Goal: Task Accomplishment & Management: Manage account settings

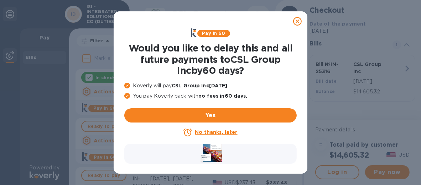
click at [297, 21] on icon at bounding box center [297, 21] width 9 height 9
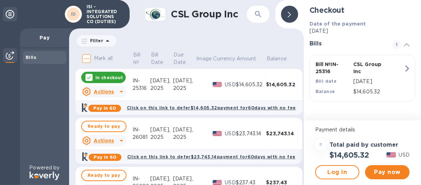
click at [108, 79] on p "In checkout" at bounding box center [108, 78] width 27 height 6
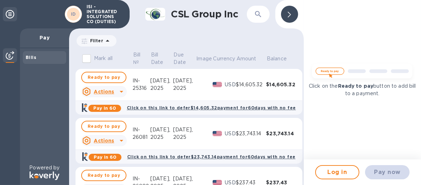
click at [142, 88] on div "IN-25316" at bounding box center [141, 84] width 18 height 15
click at [142, 86] on div "IN-25316" at bounding box center [141, 84] width 18 height 15
click at [248, 83] on div "$14,605.32" at bounding box center [251, 84] width 30 height 7
click at [100, 91] on u "Actions" at bounding box center [104, 92] width 20 height 6
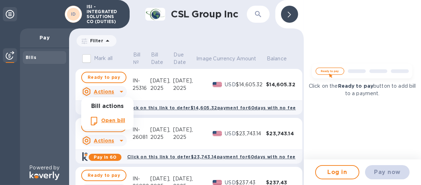
click at [111, 119] on b "Open bill" at bounding box center [113, 121] width 24 height 6
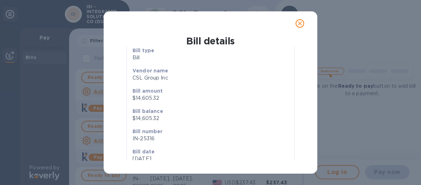
scroll to position [68, 0]
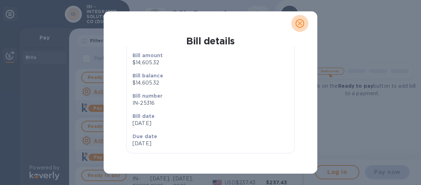
click at [302, 26] on icon "close" at bounding box center [299, 23] width 7 height 7
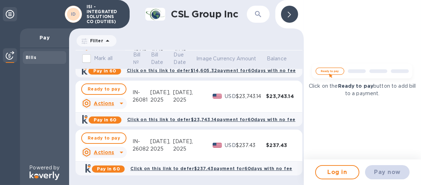
scroll to position [42, 0]
click at [345, 173] on span "Log in" at bounding box center [337, 172] width 32 height 9
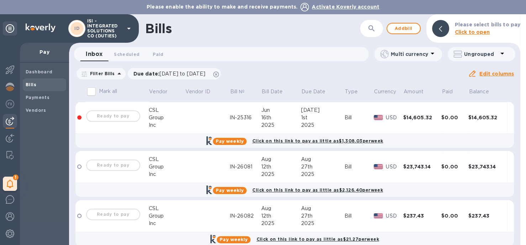
click at [119, 117] on div "Ready to pay" at bounding box center [113, 116] width 57 height 14
click at [80, 117] on div at bounding box center [79, 117] width 4 height 4
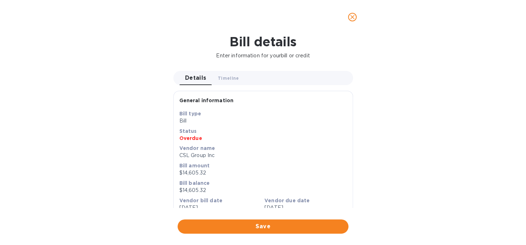
click at [352, 17] on icon "close" at bounding box center [352, 17] width 7 height 7
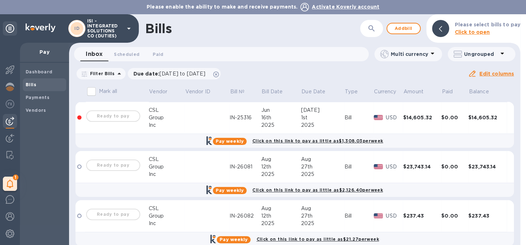
click at [105, 113] on div "Ready to pay" at bounding box center [113, 116] width 57 height 14
click at [91, 91] on input "Mark all" at bounding box center [91, 91] width 15 height 15
checkbox input "false"
click at [112, 164] on div "Ready to pay" at bounding box center [113, 165] width 57 height 14
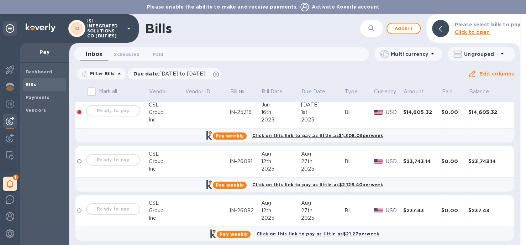
scroll to position [11, 0]
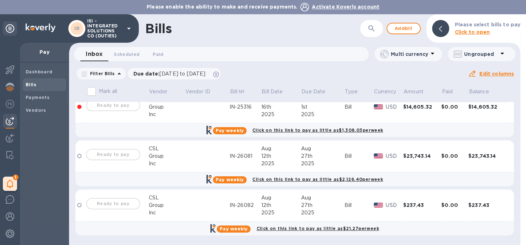
click at [99, 185] on div "Ready to pay" at bounding box center [113, 204] width 57 height 14
click at [83, 185] on td at bounding box center [80, 205] width 10 height 32
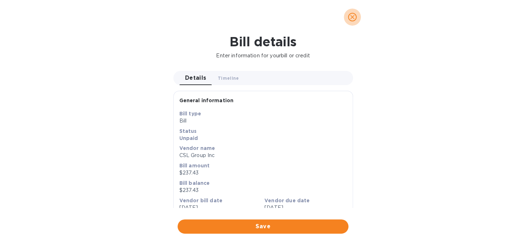
click at [353, 19] on icon "close" at bounding box center [352, 17] width 7 height 7
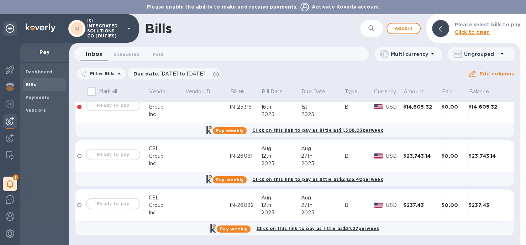
click at [247, 113] on td "IN-25316" at bounding box center [246, 107] width 32 height 32
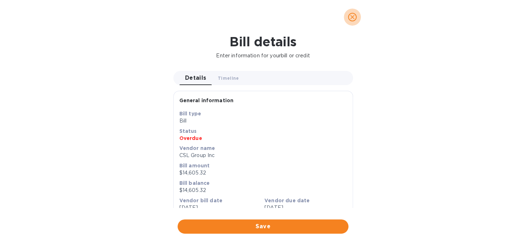
click at [353, 17] on icon "close" at bounding box center [352, 17] width 4 height 4
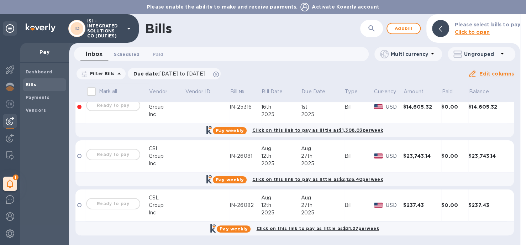
click at [117, 52] on span "Scheduled 0" at bounding box center [127, 54] width 26 height 7
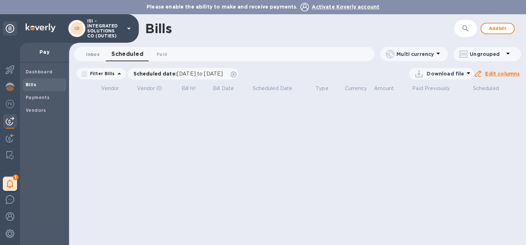
click at [89, 54] on span "Inbox 0" at bounding box center [93, 54] width 14 height 7
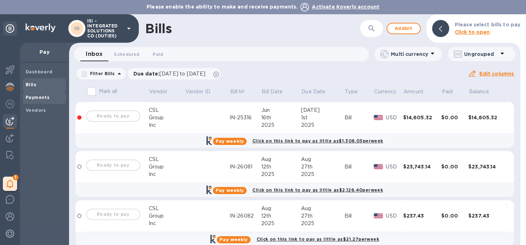
click at [49, 98] on span "Payments" at bounding box center [45, 97] width 38 height 7
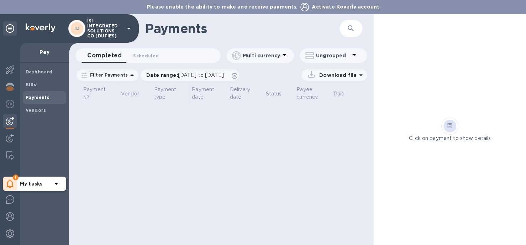
click at [11, 183] on icon at bounding box center [10, 183] width 7 height 9
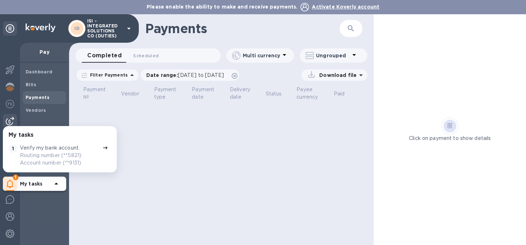
click at [49, 153] on p "Routing number (**5821) Account number (**9131)" at bounding box center [60, 159] width 80 height 15
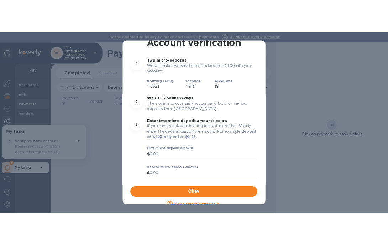
scroll to position [58, 0]
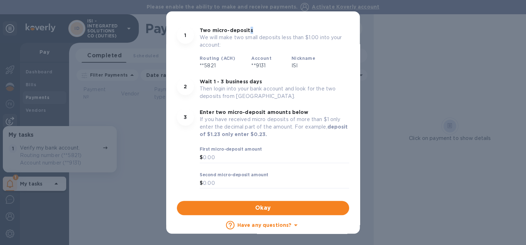
drag, startPoint x: 273, startPoint y: 23, endPoint x: 247, endPoint y: 27, distance: 26.0
click at [247, 27] on div "1 Two micro-deposits We will make two small deposits less than $1.00 into your …" at bounding box center [263, 47] width 181 height 51
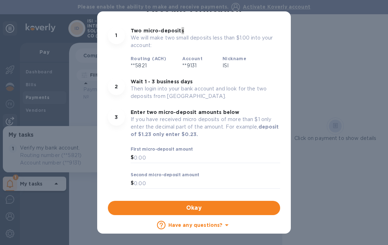
scroll to position [54, 0]
click at [237, 17] on div "1 Two micro-deposits We will make two small deposits less than $1.00 into your …" at bounding box center [194, 109] width 178 height 184
drag, startPoint x: 238, startPoint y: 16, endPoint x: 269, endPoint y: 21, distance: 31.4
click at [269, 21] on div "1 Two micro-deposits We will make two small deposits less than $1.00 into your …" at bounding box center [194, 109] width 178 height 184
click at [46, 160] on div "Account verification 1 Two micro-deposits We will make two small deposits less …" at bounding box center [194, 122] width 388 height 245
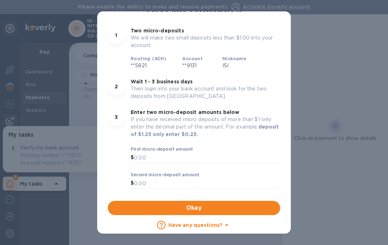
click at [46, 160] on div "Account verification 1 Two micro-deposits We will make two small deposits less …" at bounding box center [194, 122] width 388 height 245
click at [170, 185] on span "Okay" at bounding box center [194, 208] width 161 height 9
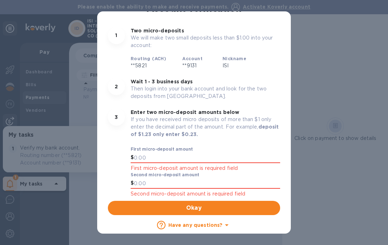
click at [44, 179] on div "Account verification 1 Two micro-deposits We will make two small deposits less …" at bounding box center [194, 122] width 388 height 245
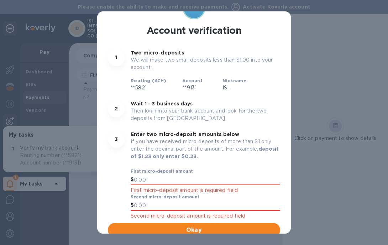
scroll to position [32, 0]
